Goal: Task Accomplishment & Management: Manage account settings

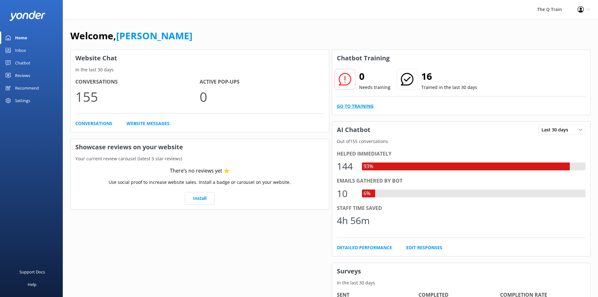
click at [362, 105] on link "Go to Training" at bounding box center [355, 106] width 37 height 7
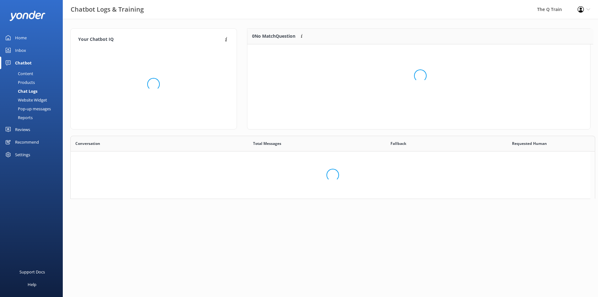
scroll to position [74, 338]
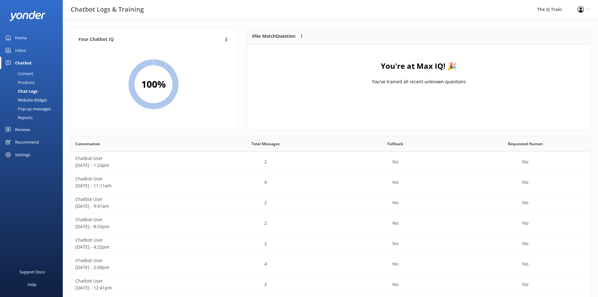
click at [28, 74] on div "Content" at bounding box center [19, 73] width 30 height 9
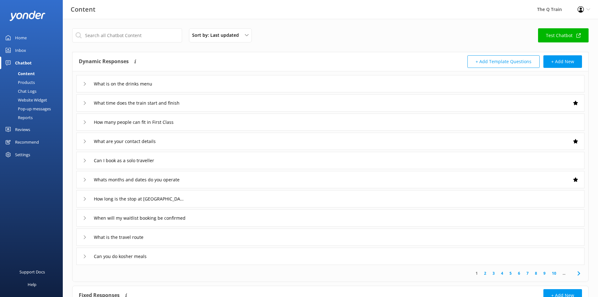
click at [22, 49] on div "Inbox" at bounding box center [20, 50] width 11 height 13
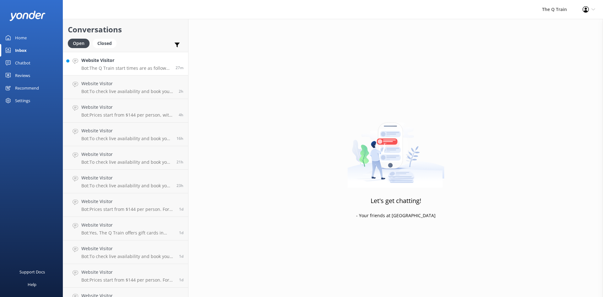
click at [136, 66] on p "Bot: The Q Train start times are as follows: - November to March: - Mondays, Th…" at bounding box center [126, 68] width 90 height 6
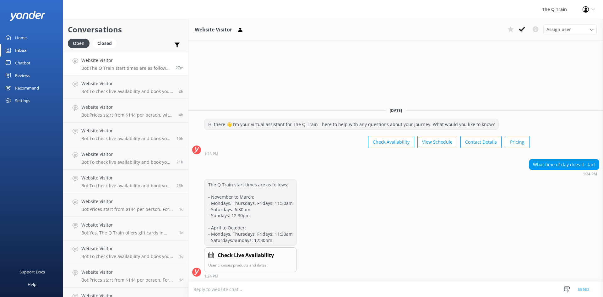
click at [21, 37] on div "Home" at bounding box center [21, 37] width 12 height 13
